Goal: Task Accomplishment & Management: Use online tool/utility

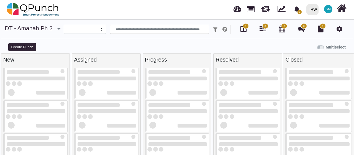
select select
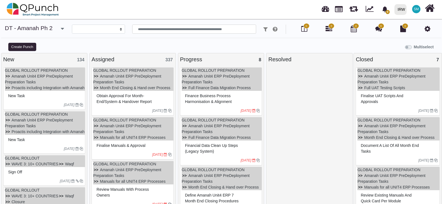
select select
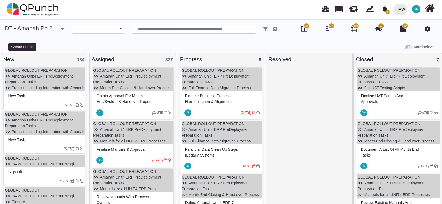
click at [427, 31] on icon at bounding box center [428, 28] width 6 height 7
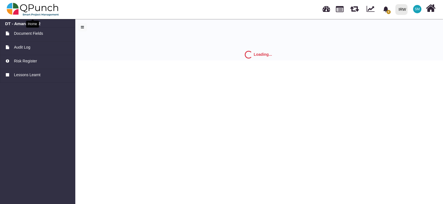
click at [53, 12] on img at bounding box center [33, 9] width 52 height 17
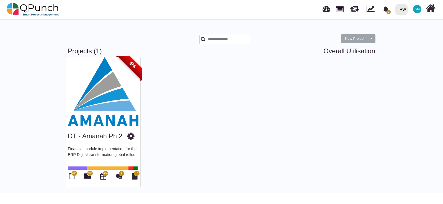
click at [119, 107] on img at bounding box center [103, 91] width 74 height 69
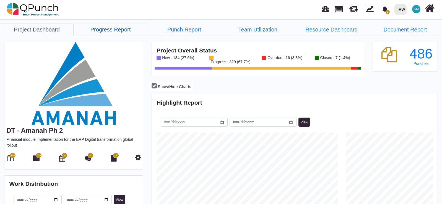
scroll to position [91, 95]
click at [121, 30] on link "Progress Report" at bounding box center [111, 29] width 74 height 13
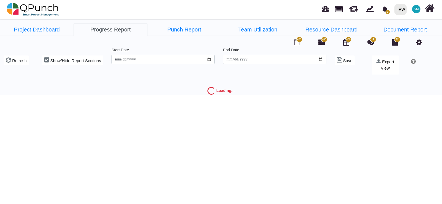
type input "**********"
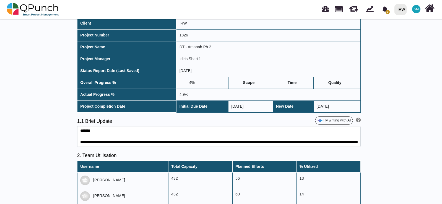
scroll to position [152, 0]
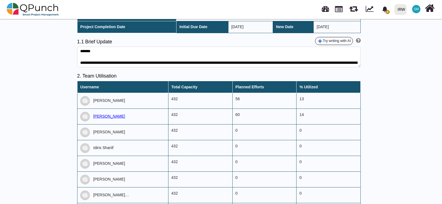
click at [115, 116] on span "[PERSON_NAME]" at bounding box center [109, 116] width 32 height 4
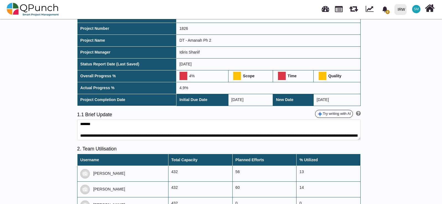
scroll to position [0, 0]
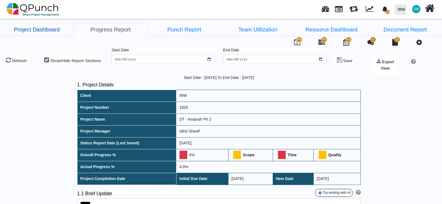
click at [37, 29] on link "Project Dashboard" at bounding box center [37, 29] width 74 height 13
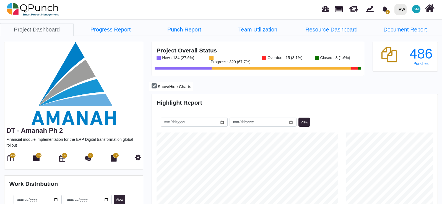
scroll to position [91, 95]
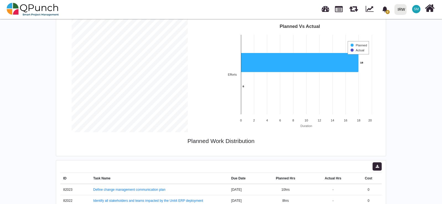
scroll to position [105, 0]
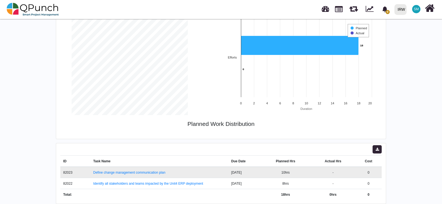
click at [165, 173] on td "Define change management communication plan" at bounding box center [159, 172] width 138 height 11
click at [157, 174] on link "Define change management communication plan" at bounding box center [129, 173] width 72 height 4
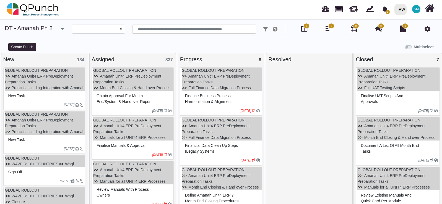
select select
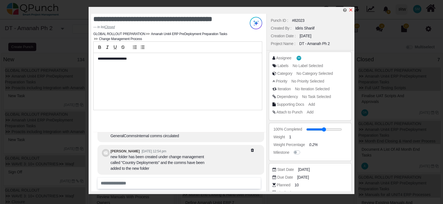
click at [352, 8] on icon "x" at bounding box center [350, 10] width 4 height 4
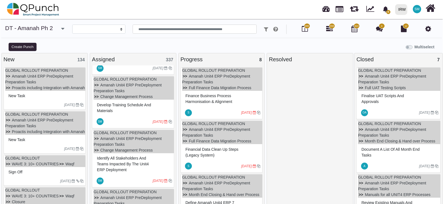
scroll to position [360, 0]
click at [148, 166] on span "Identify all stakeholders and teams impacted by the Unit4 ERP deployment" at bounding box center [123, 165] width 52 height 16
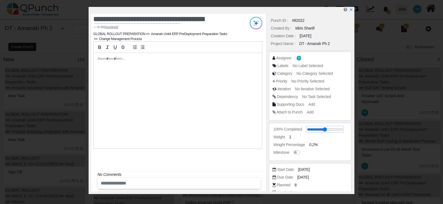
drag, startPoint x: 314, startPoint y: 129, endPoint x: 364, endPoint y: 132, distance: 49.9
click at [343, 131] on input "range" at bounding box center [325, 130] width 36 height 2
click at [336, 130] on input "range" at bounding box center [323, 130] width 36 height 2
type input "**"
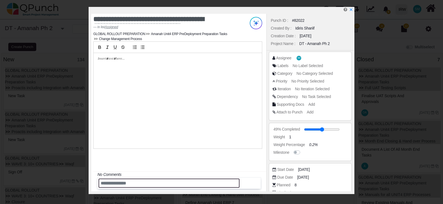
click at [125, 182] on input "text" at bounding box center [168, 183] width 141 height 9
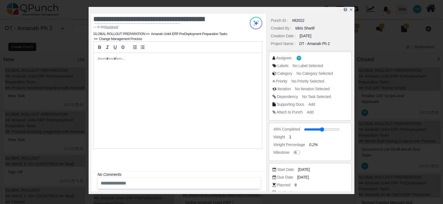
click at [158, 131] on div at bounding box center [178, 101] width 168 height 96
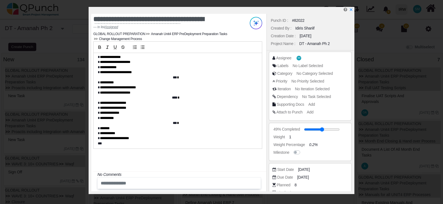
scroll to position [69, 0]
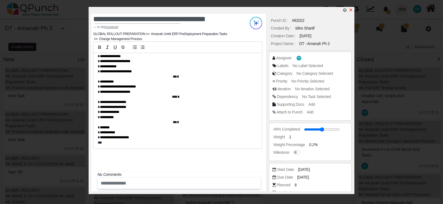
click at [352, 10] on icon "x" at bounding box center [350, 10] width 4 height 4
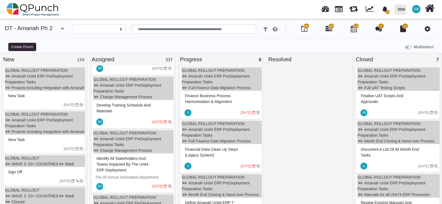
click at [127, 160] on span "Identify all stakeholders and teams impacted by the Unit4 ERP deployment" at bounding box center [123, 165] width 52 height 16
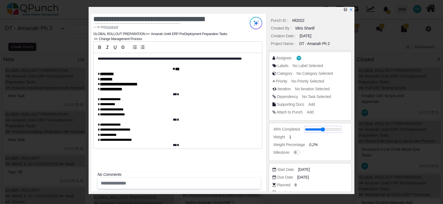
drag, startPoint x: 323, startPoint y: 131, endPoint x: 331, endPoint y: 129, distance: 8.3
click at [331, 129] on input "range" at bounding box center [323, 130] width 36 height 2
type input "**"
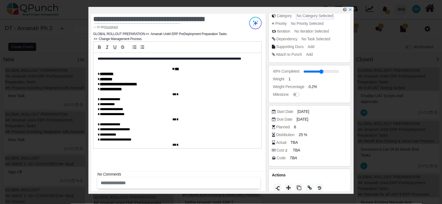
scroll to position [64, 0]
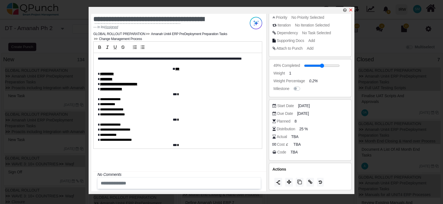
click at [349, 9] on icon "x" at bounding box center [350, 10] width 4 height 4
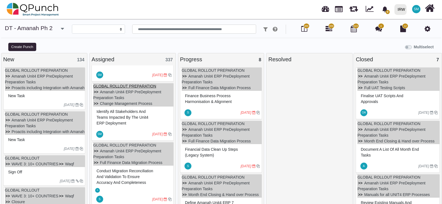
scroll to position [408, 0]
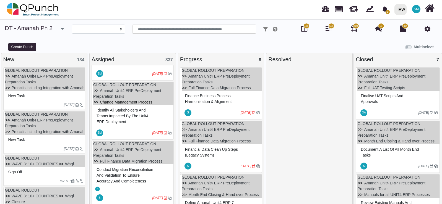
click at [145, 104] on link "Change Management Process" at bounding box center [126, 102] width 52 height 4
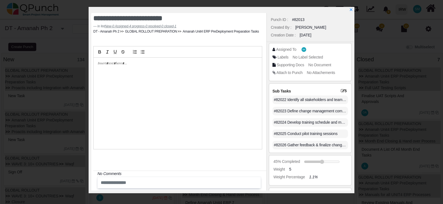
click at [342, 91] on icon at bounding box center [343, 91] width 4 height 4
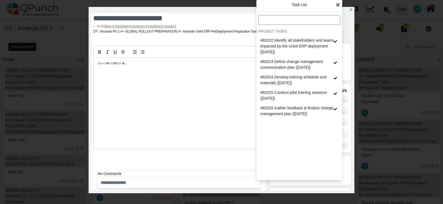
click at [340, 5] on icon at bounding box center [338, 5] width 4 height 6
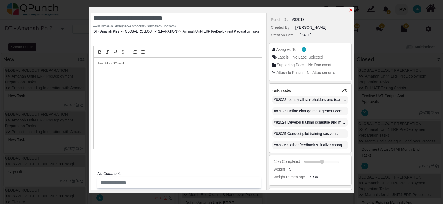
click at [350, 11] on icon "x" at bounding box center [350, 10] width 4 height 4
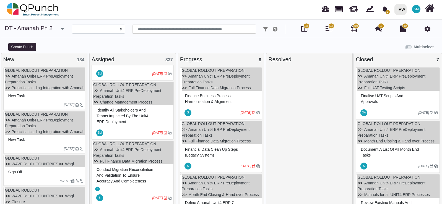
click at [163, 124] on div "Identify all stakeholders and teams impacted by the Unit4 ERP deployment" at bounding box center [133, 116] width 76 height 20
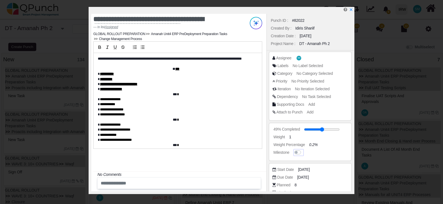
click at [303, 150] on label at bounding box center [303, 150] width 0 height 0
click at [303, 134] on label at bounding box center [303, 134] width 0 height 0
drag, startPoint x: 322, startPoint y: 131, endPoint x: 344, endPoint y: 131, distance: 22.1
click at [342, 131] on input "range" at bounding box center [324, 130] width 36 height 2
click at [332, 131] on input "range" at bounding box center [323, 130] width 36 height 2
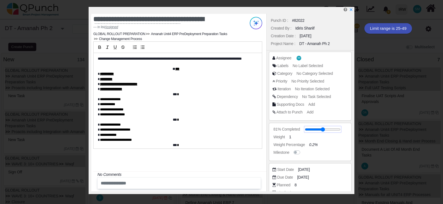
type input "**"
click at [352, 9] on icon "x" at bounding box center [350, 10] width 4 height 4
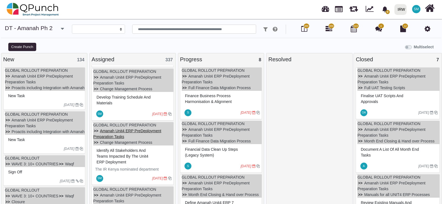
scroll to position [367, 0]
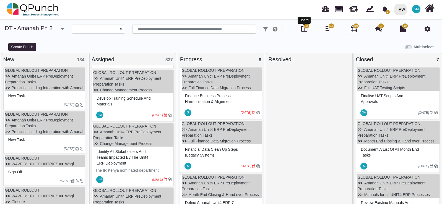
click at [306, 30] on icon at bounding box center [304, 28] width 6 height 7
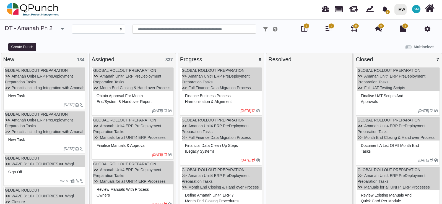
select select
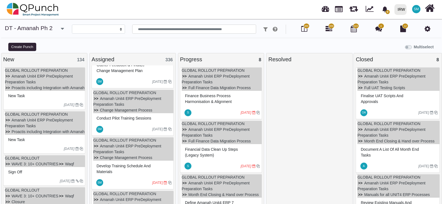
scroll to position [297, 0]
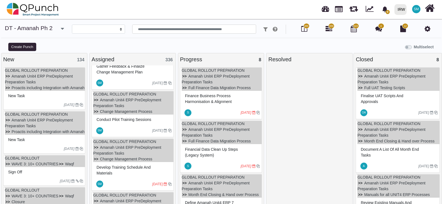
click at [152, 133] on icon "[DATE]" at bounding box center [157, 131] width 11 height 4
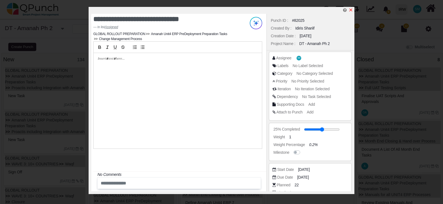
click at [349, 8] on link at bounding box center [350, 10] width 4 height 5
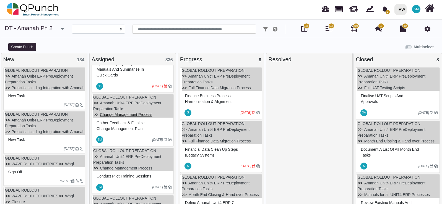
scroll to position [242, 0]
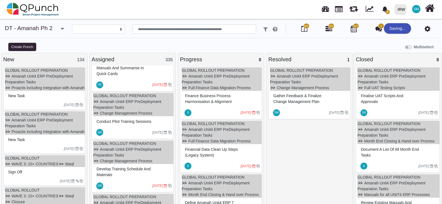
click at [308, 107] on div "SM [DATE]" at bounding box center [310, 113] width 80 height 13
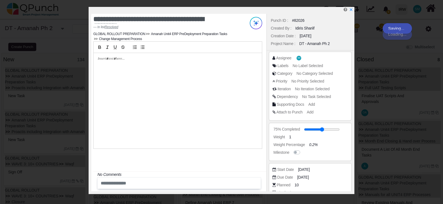
click at [200, 107] on div at bounding box center [178, 101] width 168 height 96
click at [171, 85] on div at bounding box center [178, 101] width 168 height 96
click at [350, 11] on icon "x" at bounding box center [350, 10] width 4 height 4
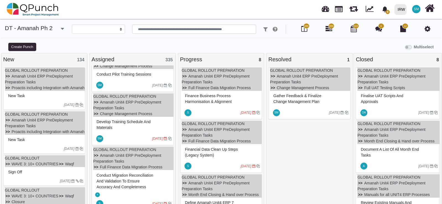
scroll to position [291, 0]
